Goal: Check status: Check status

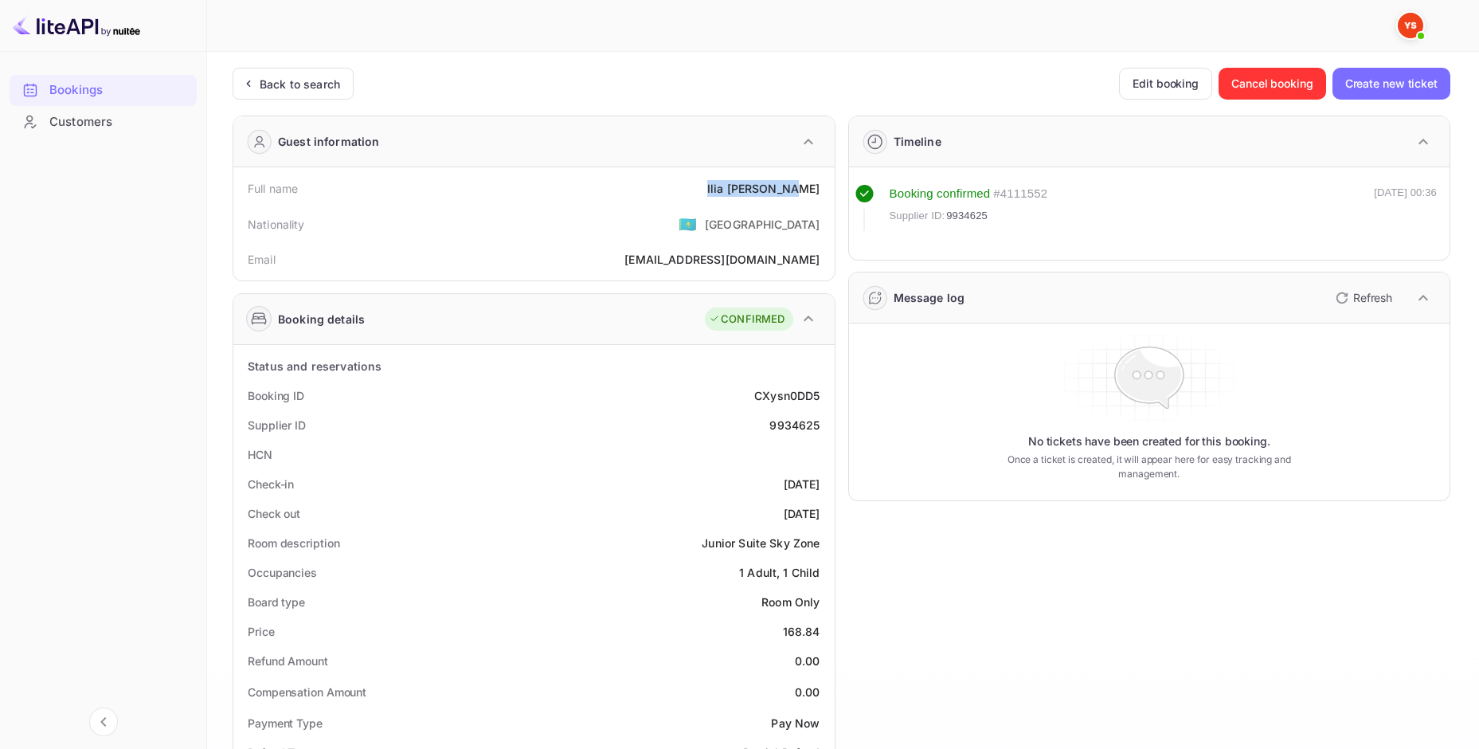
click at [111, 96] on div "Bookings" at bounding box center [118, 90] width 139 height 18
click at [288, 85] on div "Back to search" at bounding box center [300, 84] width 80 height 17
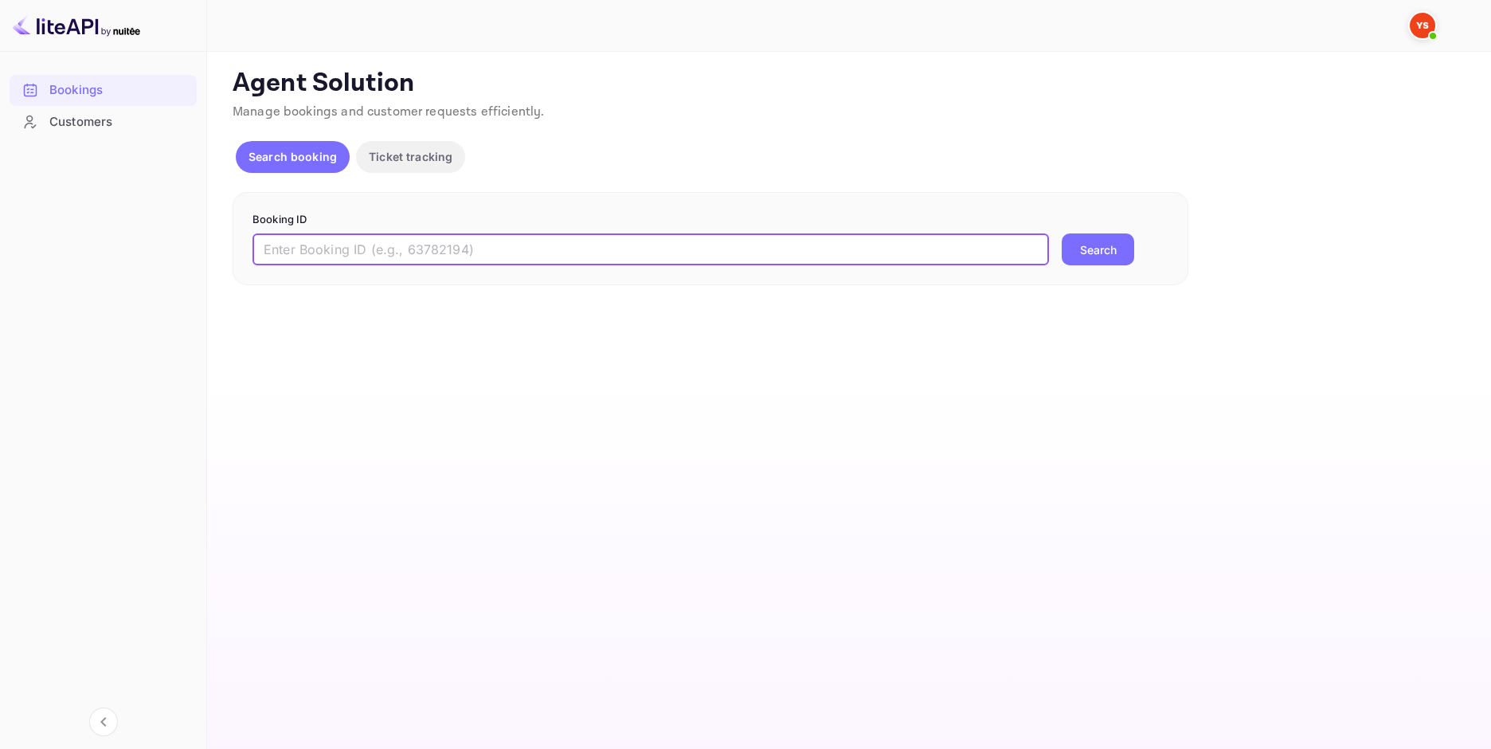
click at [358, 256] on input "text" at bounding box center [650, 249] width 796 height 32
paste input "9938835"
type input "9938835"
click at [1062, 233] on button "Search" at bounding box center [1098, 249] width 72 height 32
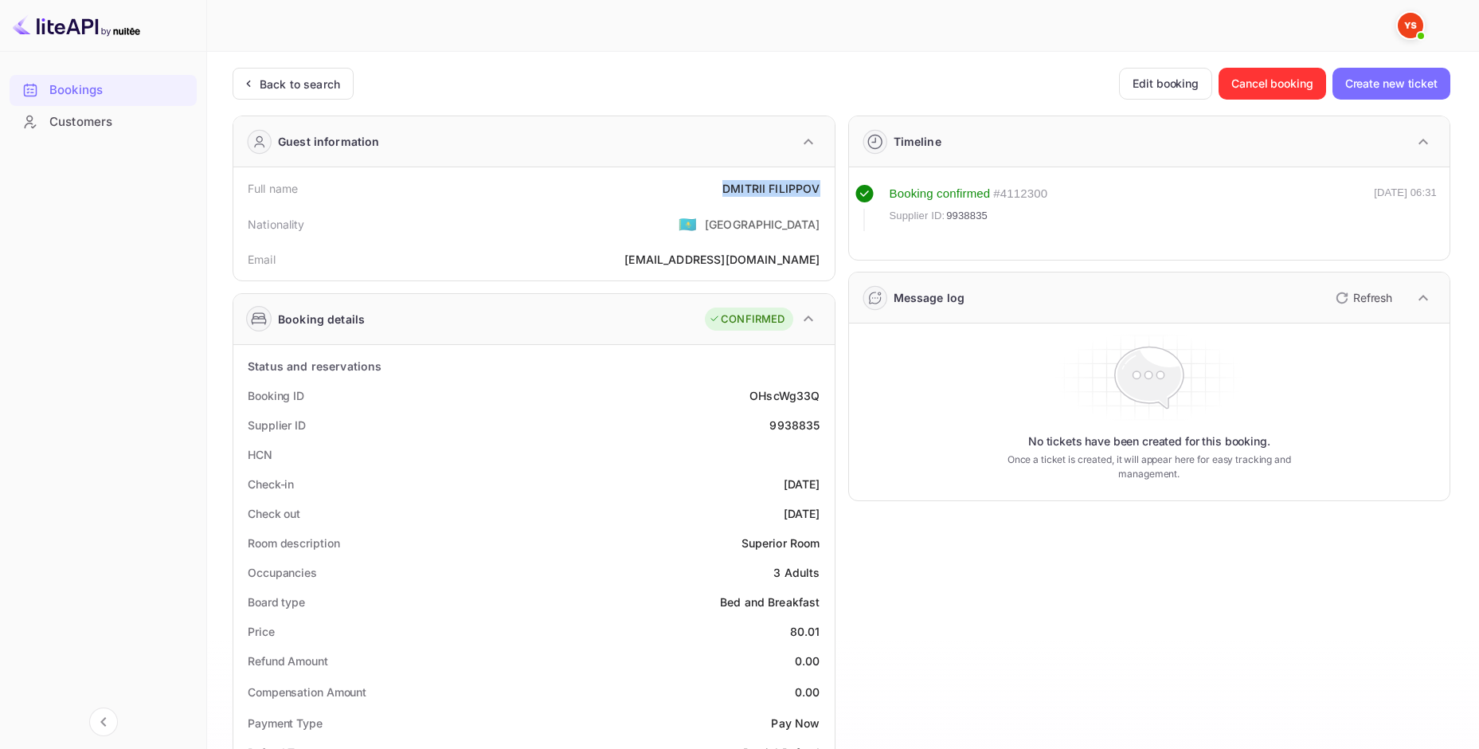
drag, startPoint x: 722, startPoint y: 190, endPoint x: 822, endPoint y: 197, distance: 100.6
click at [824, 197] on div "Full name [PERSON_NAME]" at bounding box center [534, 188] width 589 height 29
copy div "[PERSON_NAME]"
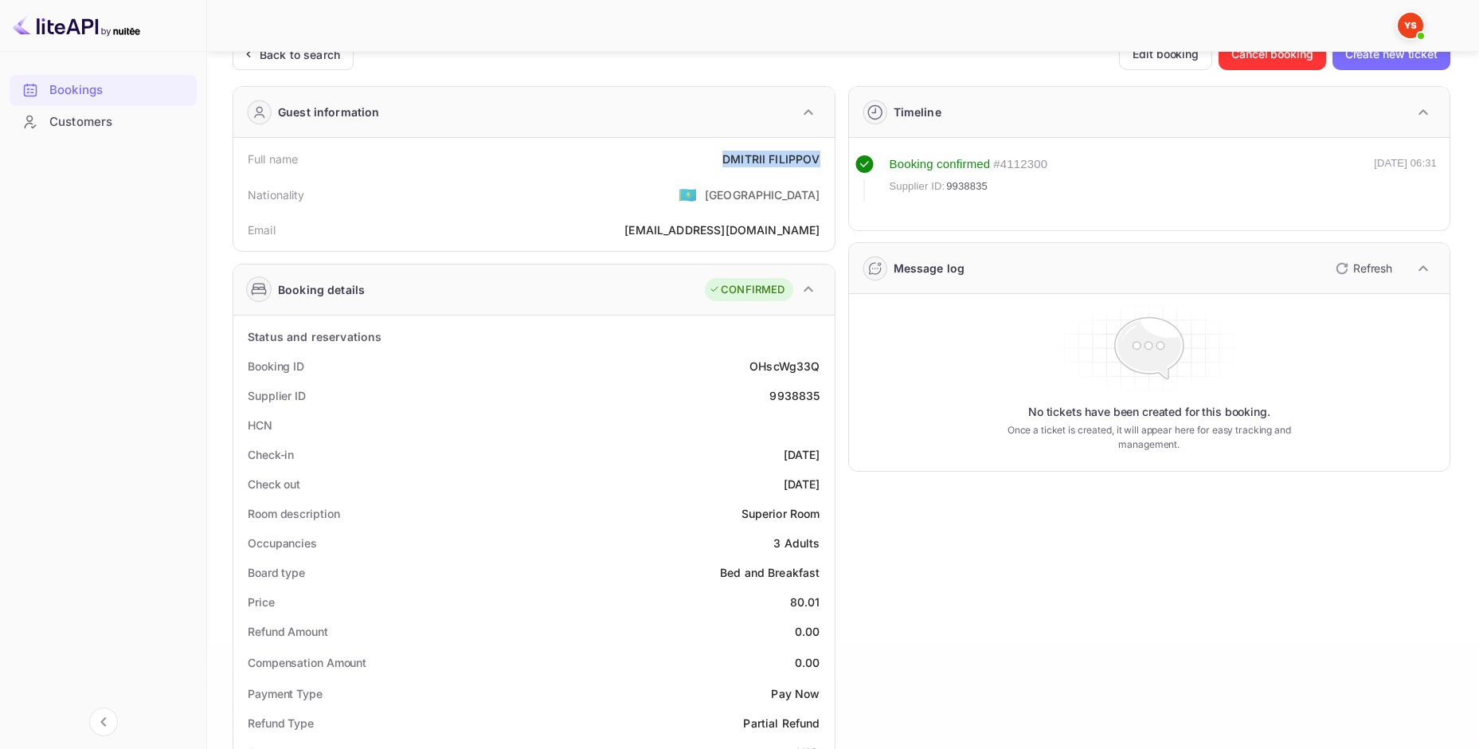
scroll to position [80, 0]
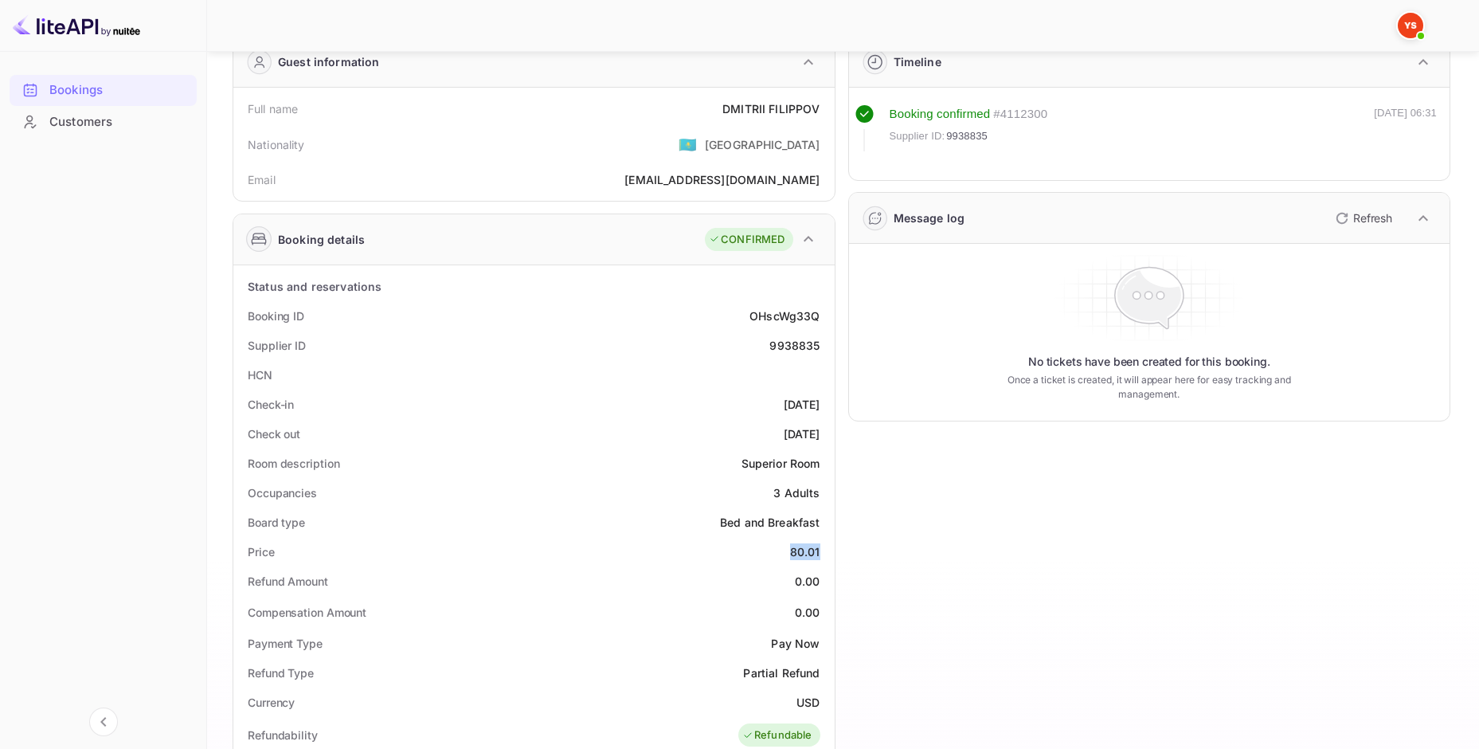
drag, startPoint x: 791, startPoint y: 553, endPoint x: 820, endPoint y: 554, distance: 28.7
click at [820, 554] on div "Price 80.01" at bounding box center [534, 551] width 589 height 29
copy div "80.01"
